Goal: Information Seeking & Learning: Compare options

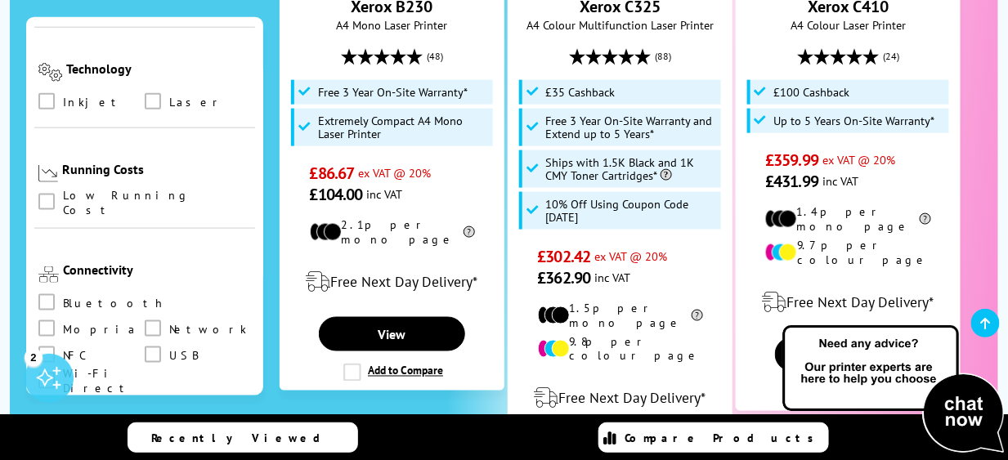
scroll to position [654, 0]
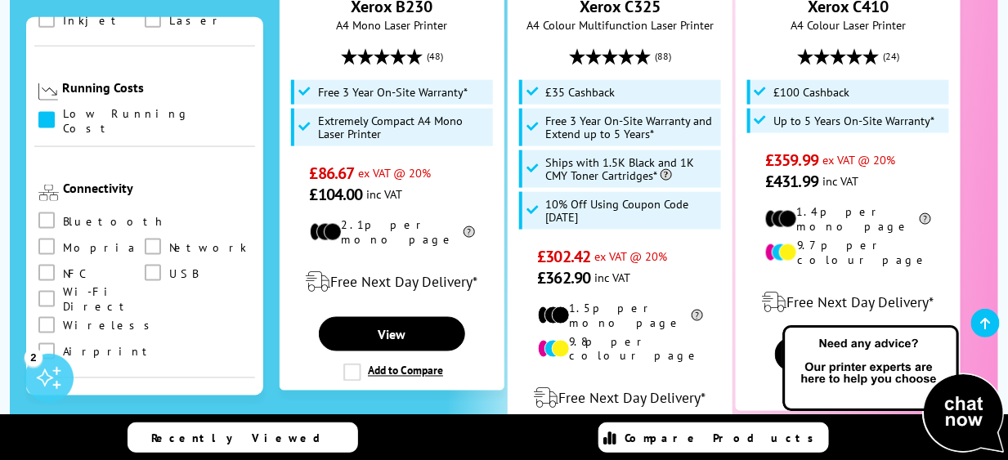
click at [44, 111] on span at bounding box center [46, 119] width 16 height 16
click at [62, 114] on input "checkbox" at bounding box center [62, 114] width 0 height 0
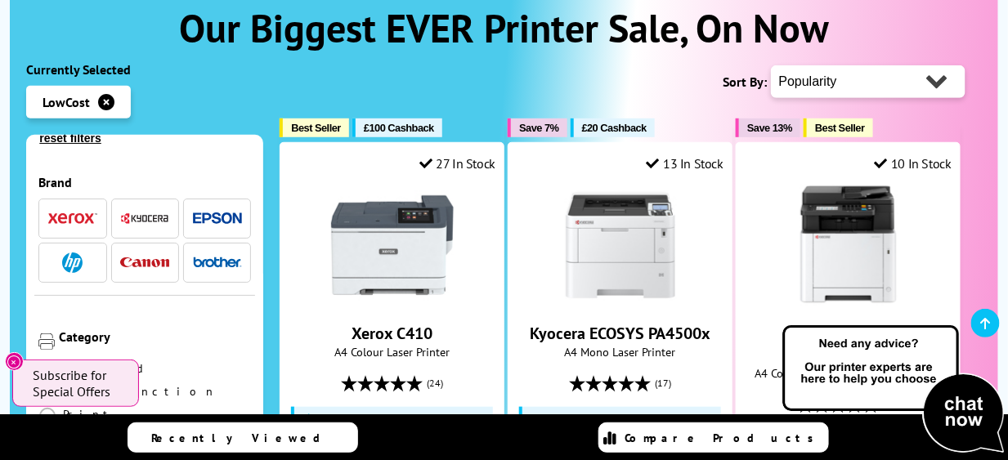
scroll to position [82, 0]
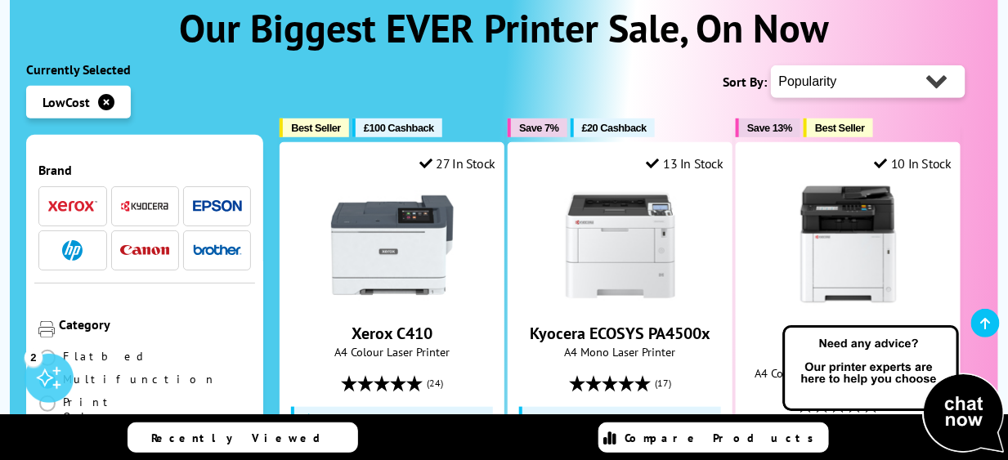
click at [56, 373] on span at bounding box center [47, 381] width 16 height 16
click at [63, 374] on input "radio" at bounding box center [63, 374] width 0 height 0
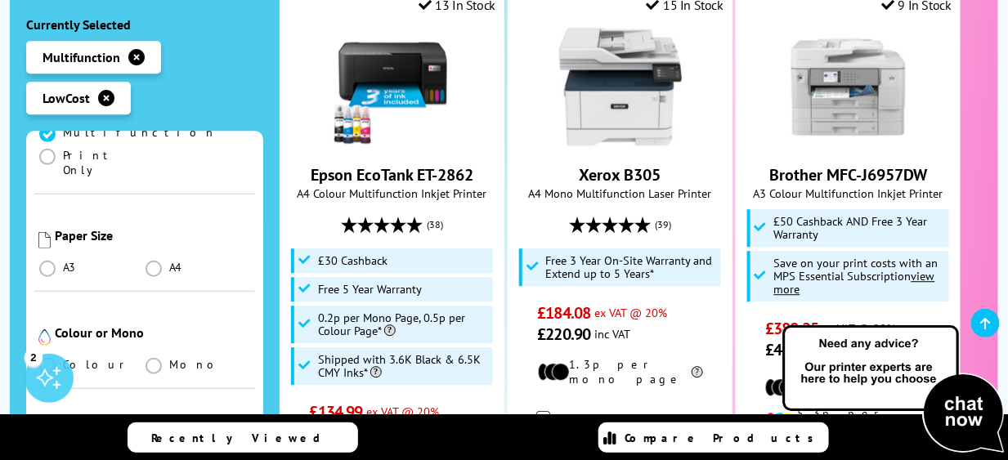
scroll to position [327, 0]
click at [159, 257] on label at bounding box center [155, 264] width 20 height 15
click at [169, 260] on input "radio" at bounding box center [169, 260] width 0 height 0
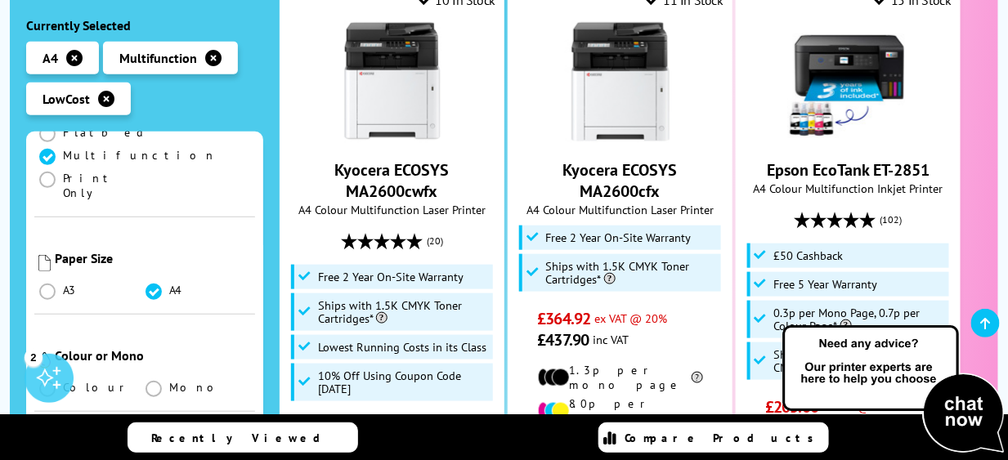
scroll to position [327, 0]
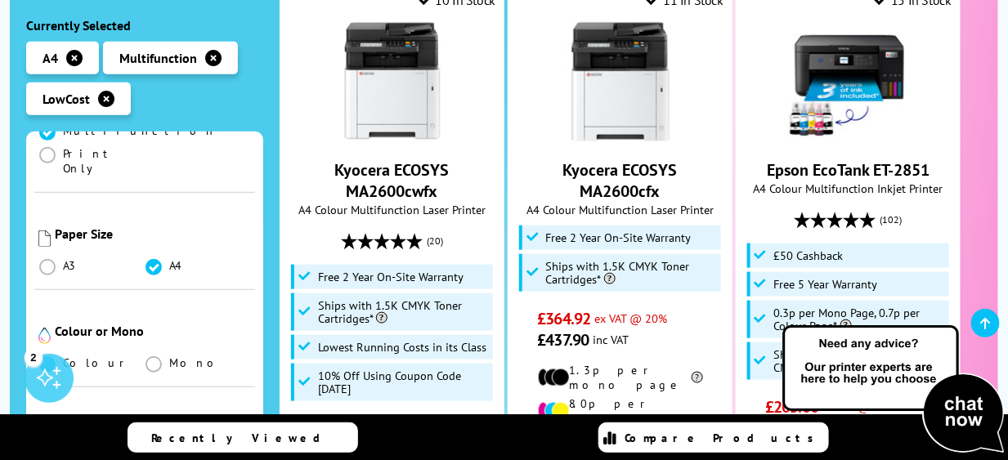
click at [49, 356] on span at bounding box center [47, 364] width 16 height 16
click at [63, 357] on input "radio" at bounding box center [63, 357] width 0 height 0
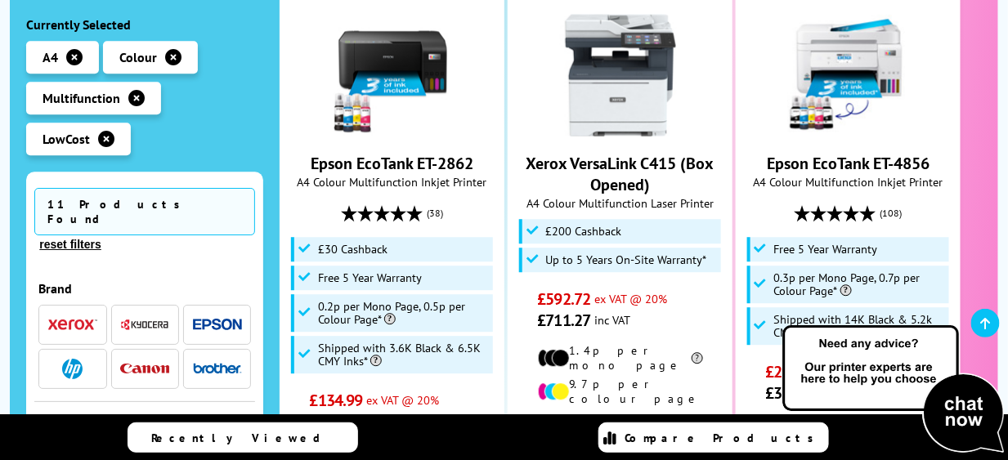
scroll to position [1226, 0]
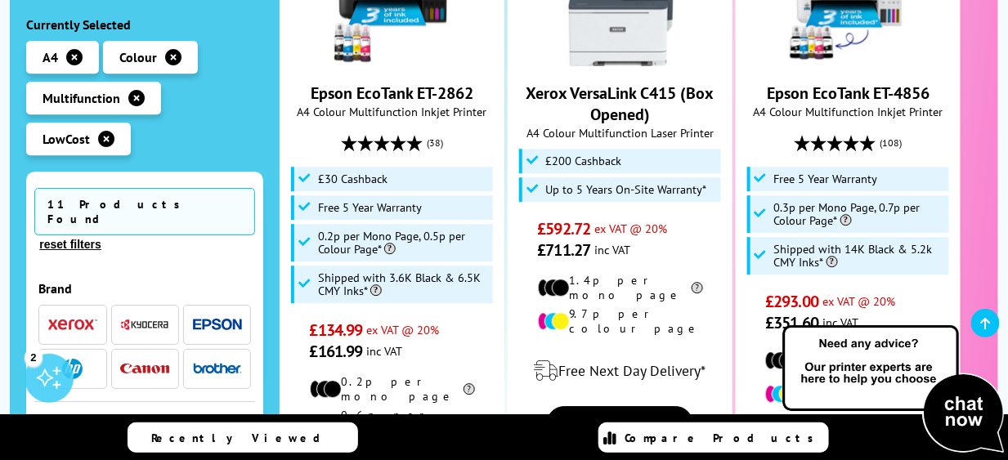
drag, startPoint x: 210, startPoint y: 150, endPoint x: 201, endPoint y: 163, distance: 15.9
click at [210, 150] on ul "A4 Colour Multifunction LowCost" at bounding box center [144, 102] width 237 height 123
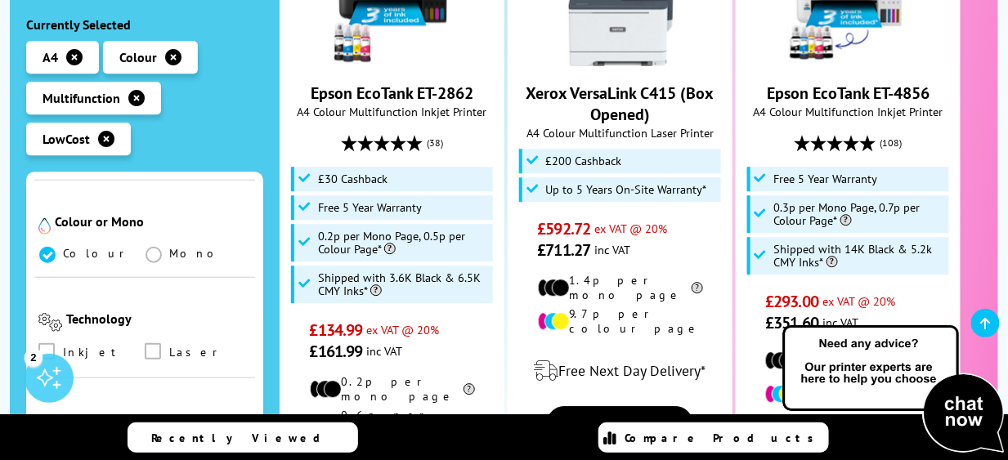
scroll to position [490, 0]
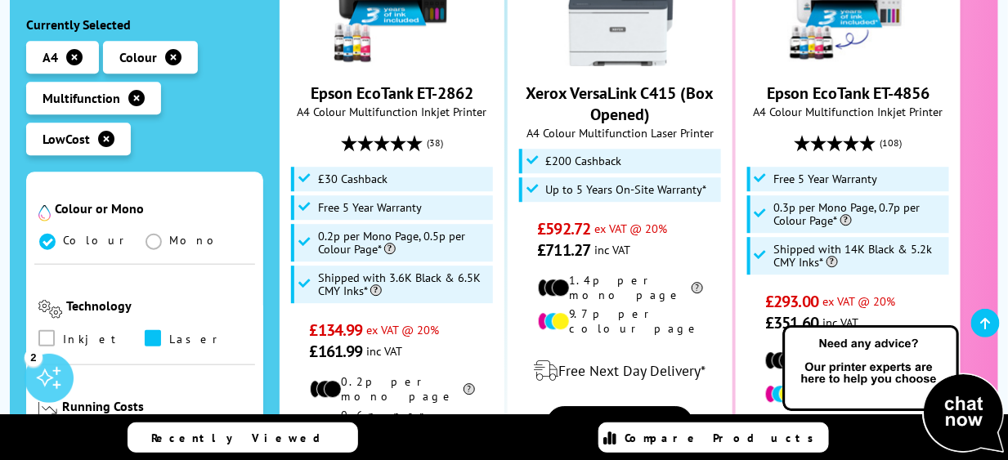
click at [154, 329] on span at bounding box center [153, 337] width 16 height 16
click at [168, 332] on input "checkbox" at bounding box center [168, 332] width 0 height 0
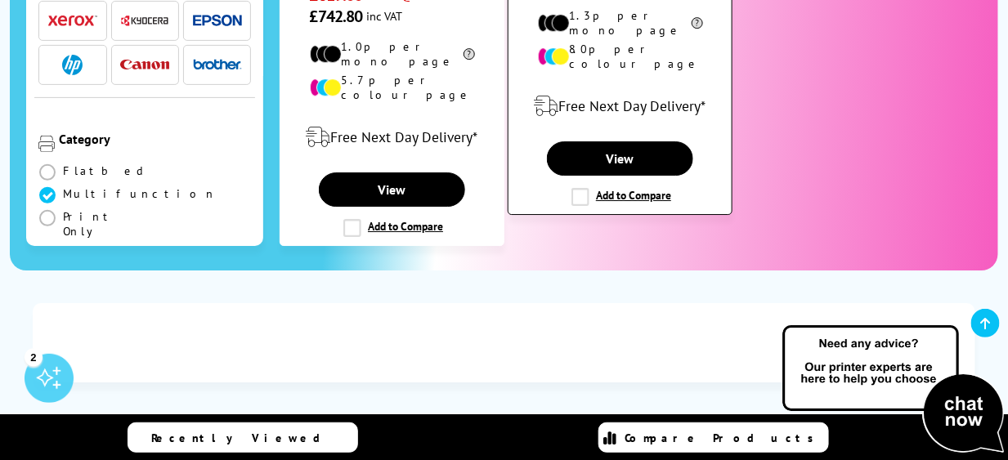
scroll to position [1553, 0]
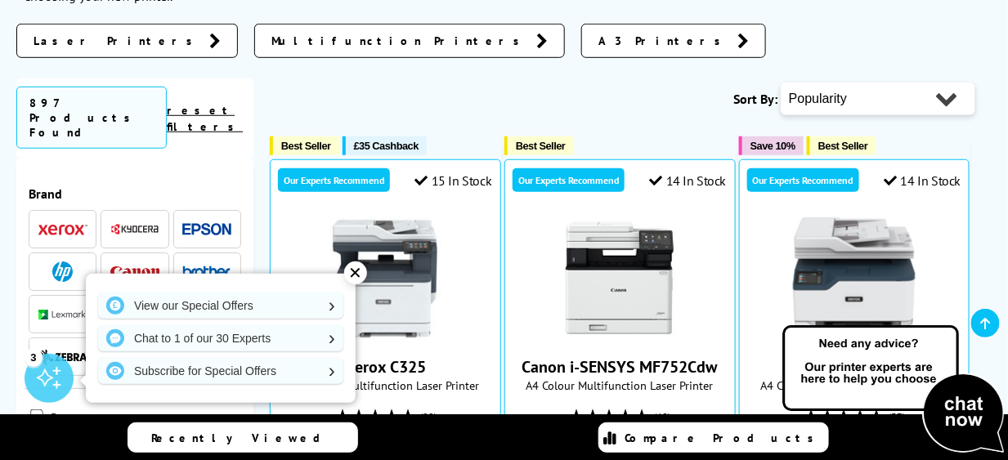
scroll to position [409, 0]
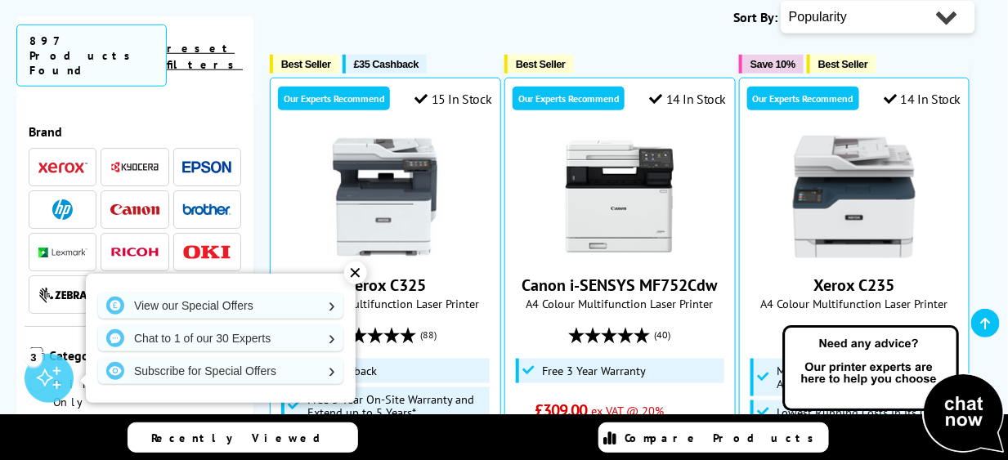
click at [47, 248] on img at bounding box center [62, 253] width 49 height 10
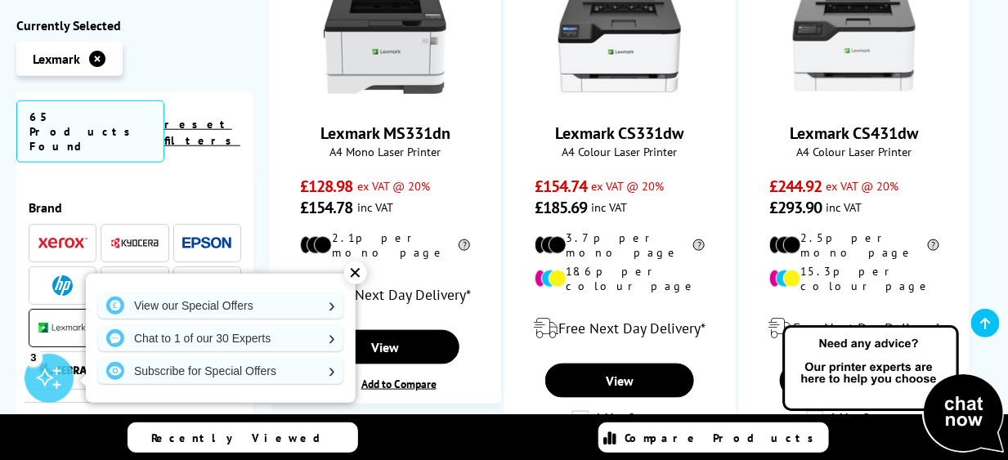
click at [352, 274] on div "✕" at bounding box center [355, 273] width 23 height 23
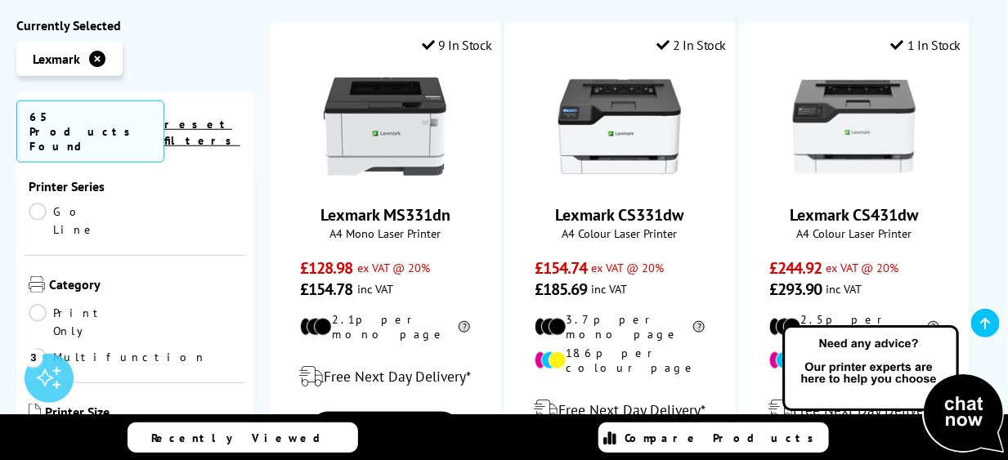
scroll to position [327, 0]
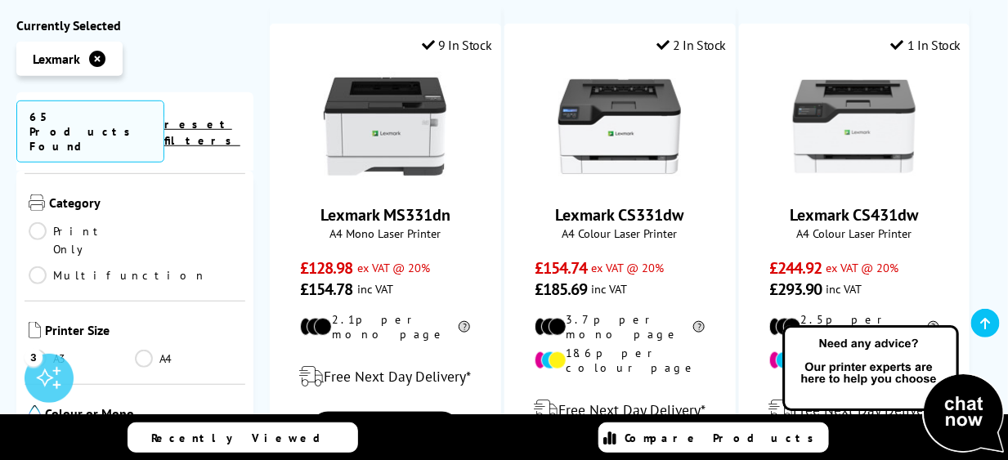
click at [141, 266] on link "Multifunction" at bounding box center [118, 275] width 178 height 18
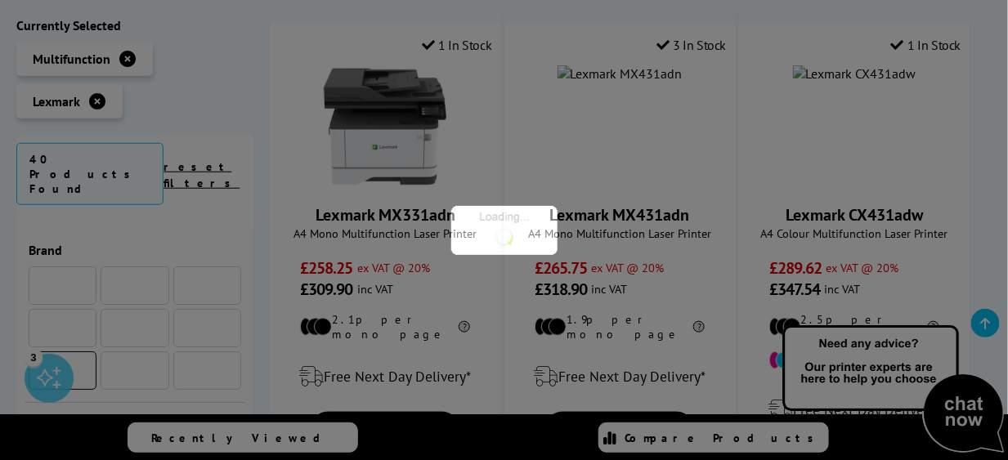
scroll to position [327, 0]
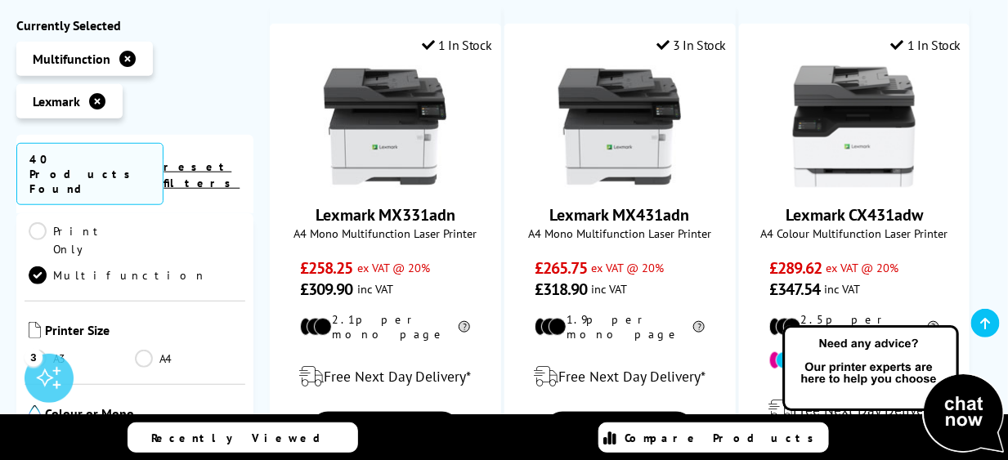
click at [144, 349] on link "A4" at bounding box center [188, 358] width 106 height 18
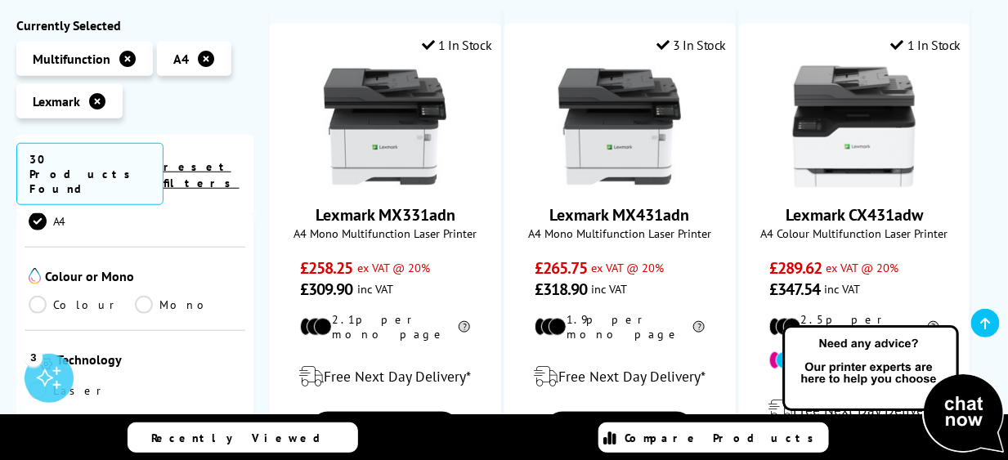
scroll to position [572, 0]
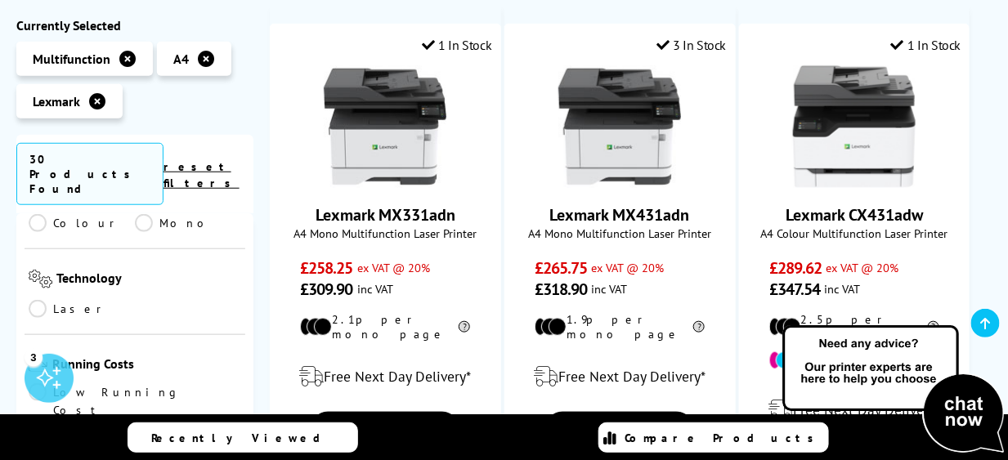
click at [40, 299] on link "Laser" at bounding box center [82, 308] width 106 height 18
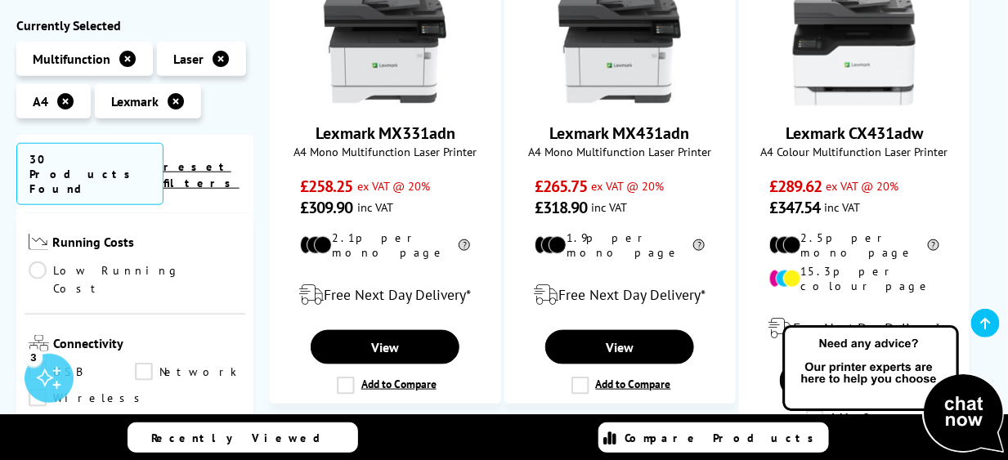
scroll to position [736, 0]
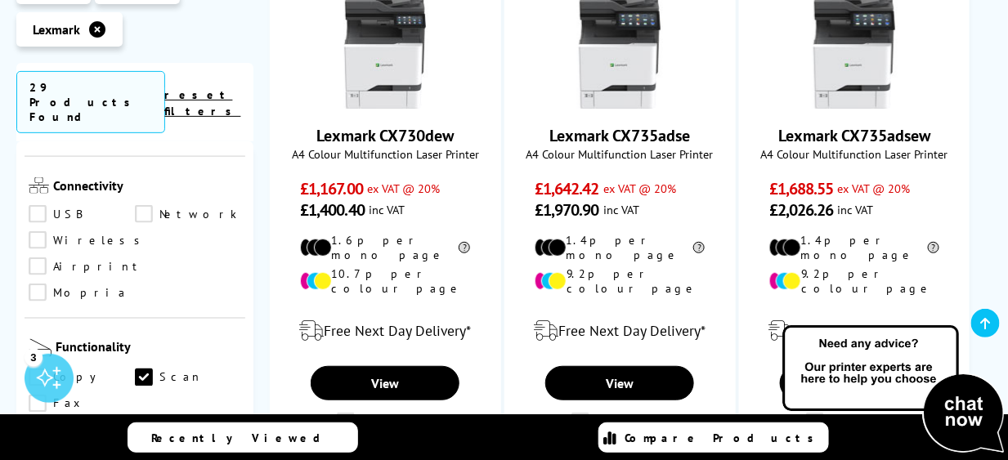
scroll to position [2125, 0]
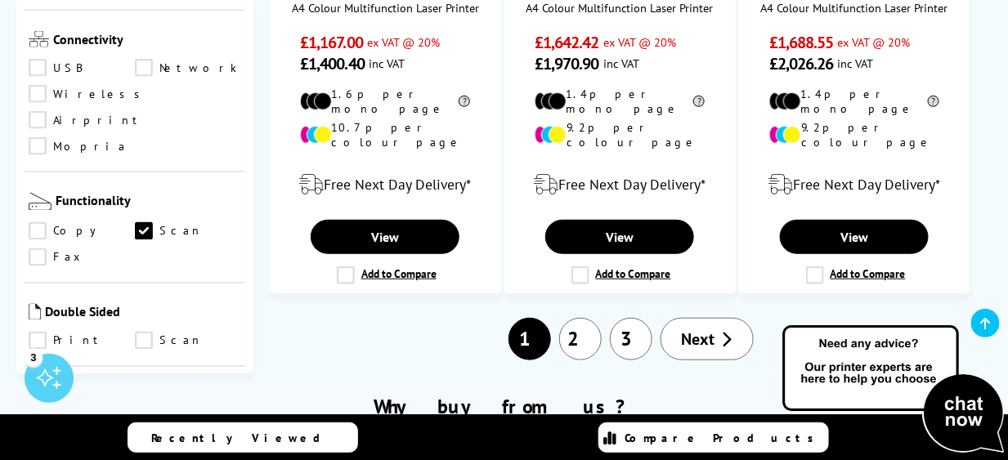
click at [581, 318] on link "2" at bounding box center [580, 339] width 43 height 43
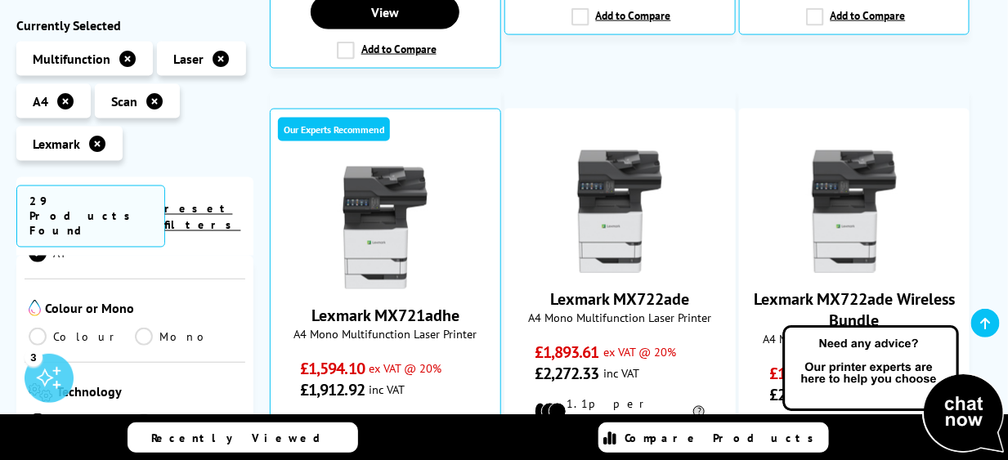
scroll to position [490, 0]
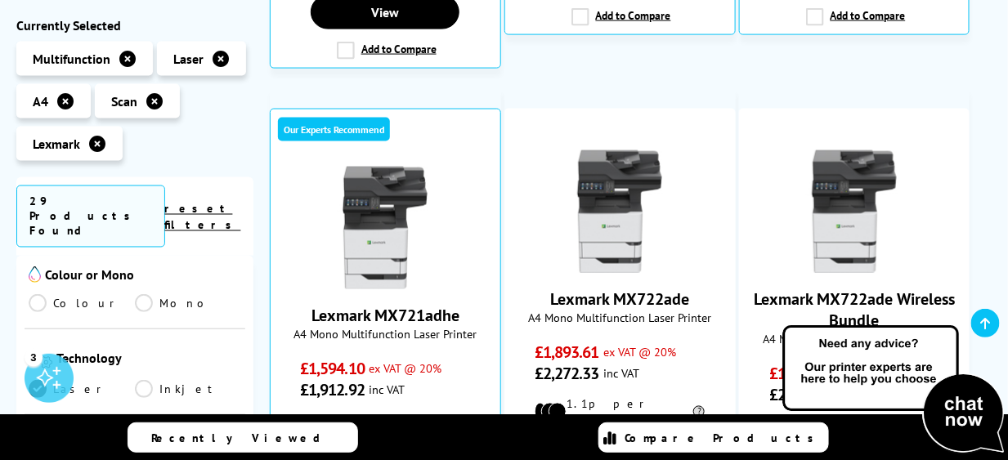
click at [44, 293] on link "Colour" at bounding box center [82, 302] width 106 height 18
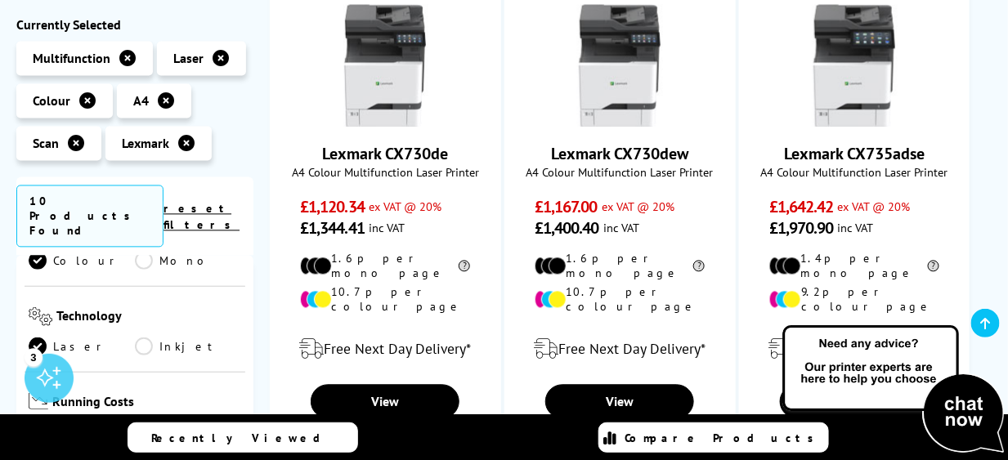
scroll to position [899, 0]
